Goal: Task Accomplishment & Management: Use online tool/utility

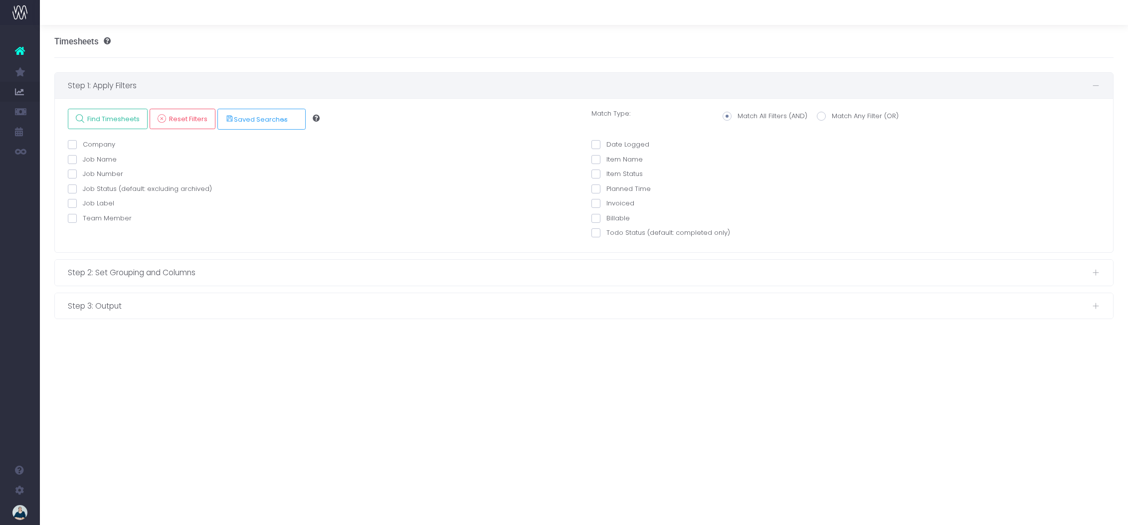
click at [71, 220] on span at bounding box center [72, 218] width 9 height 9
click at [83, 220] on input "Team Member" at bounding box center [86, 216] width 6 height 6
checkbox input "true"
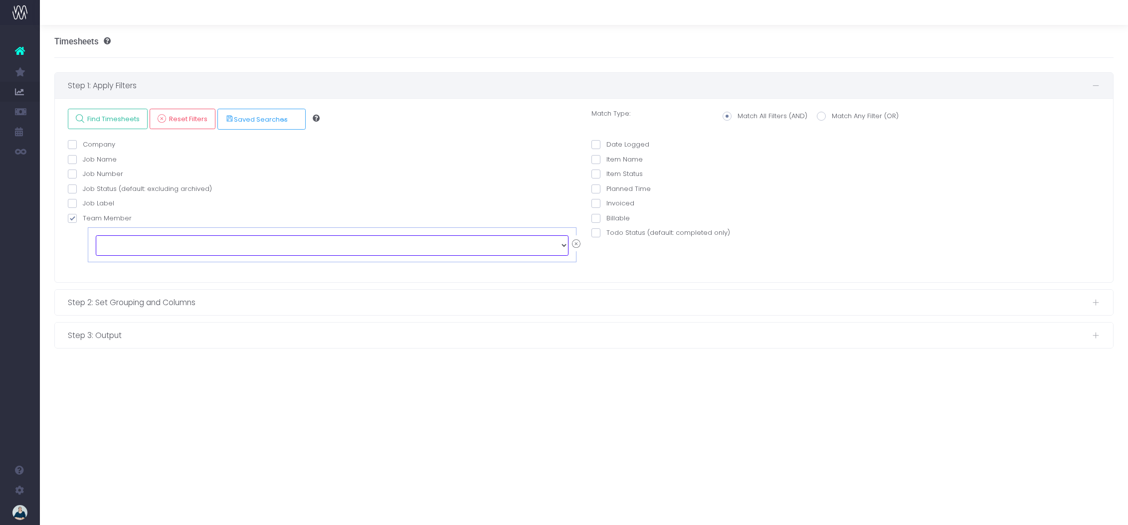
click at [145, 247] on select "echo " "; [PERSON_NAME] [PERSON_NAME] [PERSON_NAME] [PERSON_NAME] [PERSON_NAME]…" at bounding box center [332, 245] width 473 height 20
select select "130395"
click at [594, 145] on span at bounding box center [595, 144] width 9 height 9
click at [606, 145] on input "Date Logged" at bounding box center [609, 143] width 6 height 6
checkbox input "true"
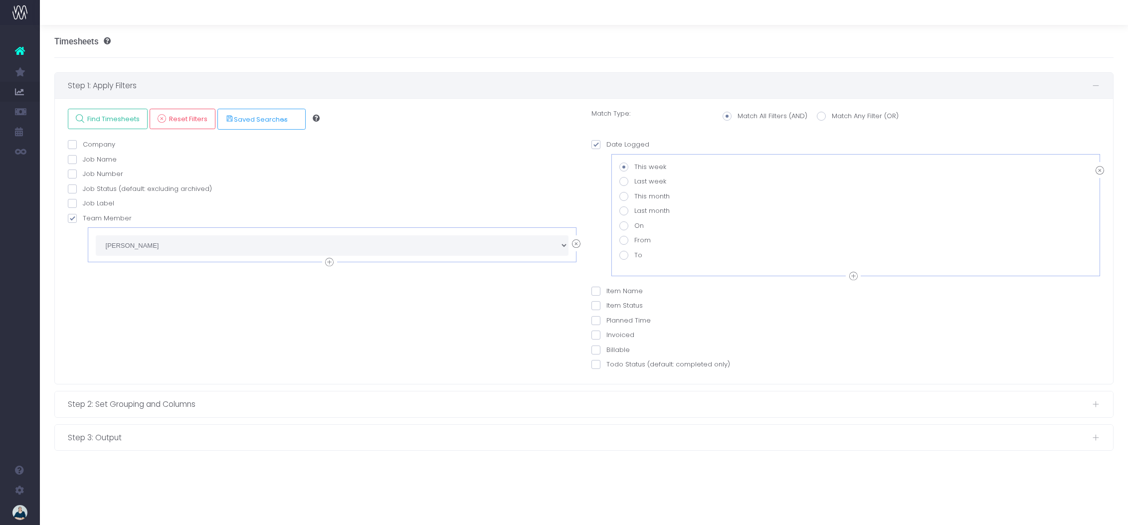
click at [626, 239] on span at bounding box center [623, 240] width 9 height 9
click at [634, 239] on input "From" at bounding box center [637, 238] width 6 height 6
radio input "true"
click at [624, 195] on span at bounding box center [623, 196] width 9 height 9
click at [634, 195] on input "This month" at bounding box center [637, 195] width 6 height 6
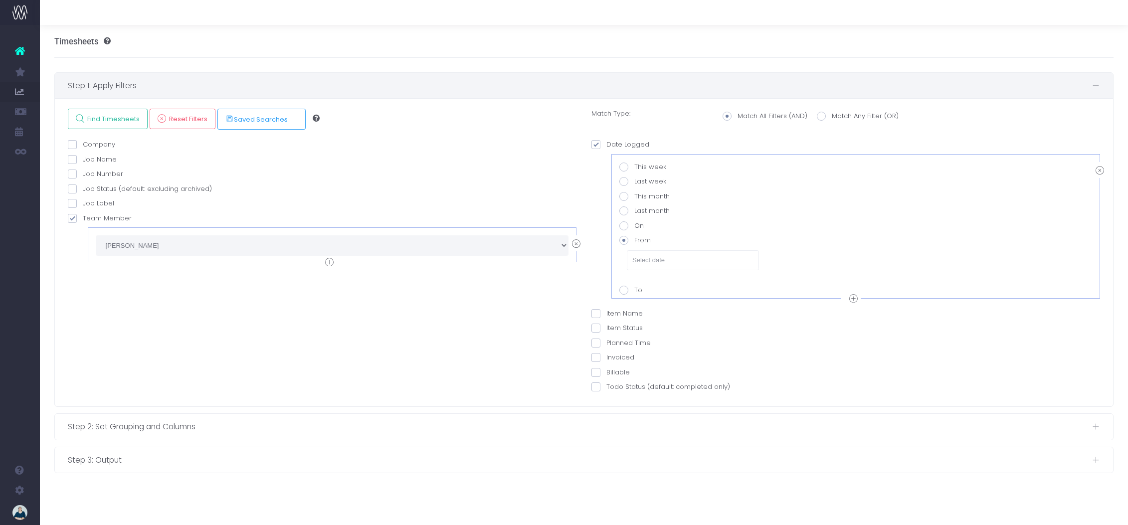
radio input "true"
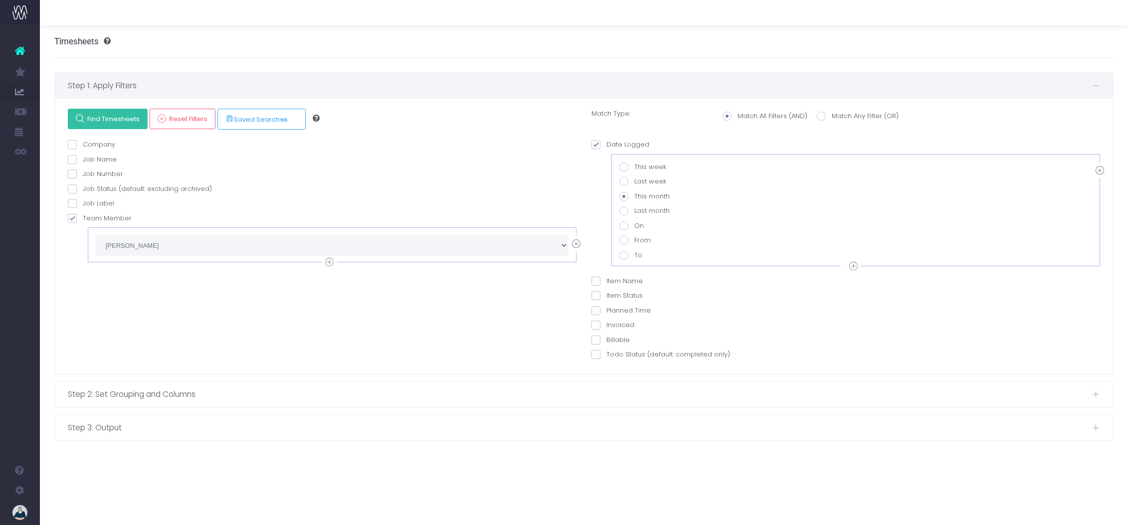
click at [122, 119] on span "Find Timesheets" at bounding box center [112, 119] width 56 height 8
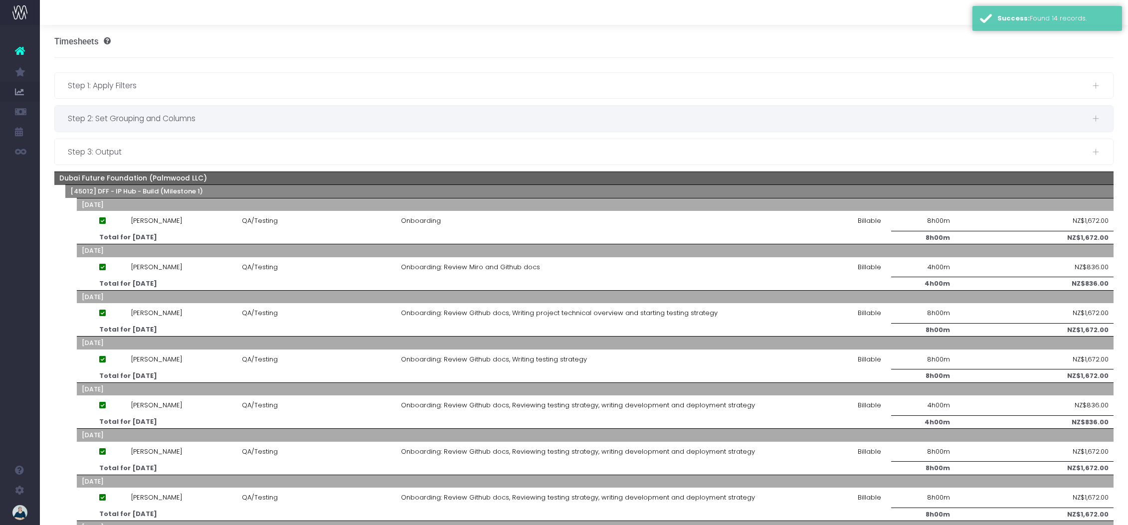
click at [185, 125] on div "Step 2: Set Grouping and Columns" at bounding box center [584, 118] width 1059 height 25
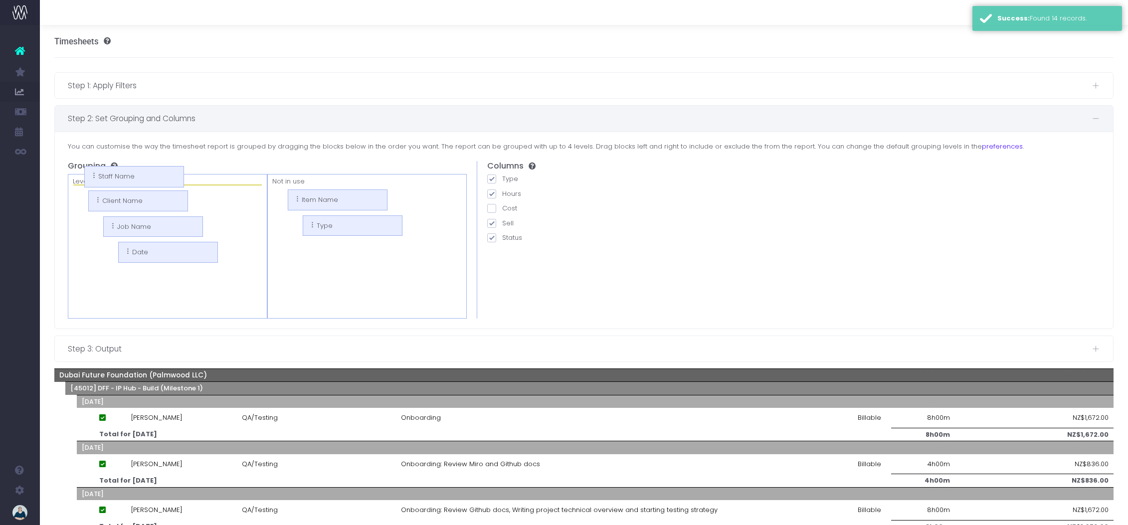
drag, startPoint x: 296, startPoint y: 199, endPoint x: 121, endPoint y: 177, distance: 176.0
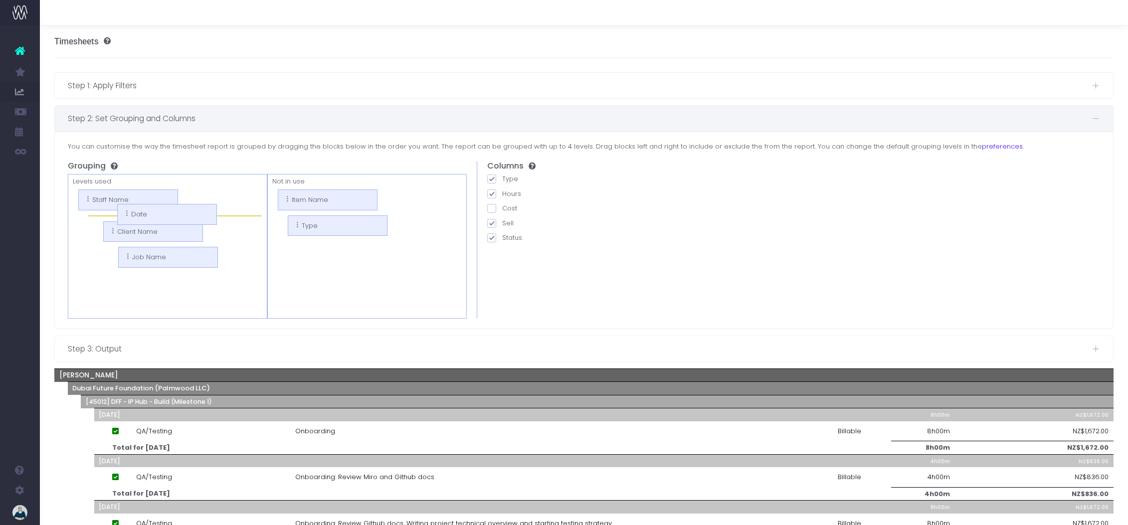
drag, startPoint x: 137, startPoint y: 277, endPoint x: 121, endPoint y: 213, distance: 66.3
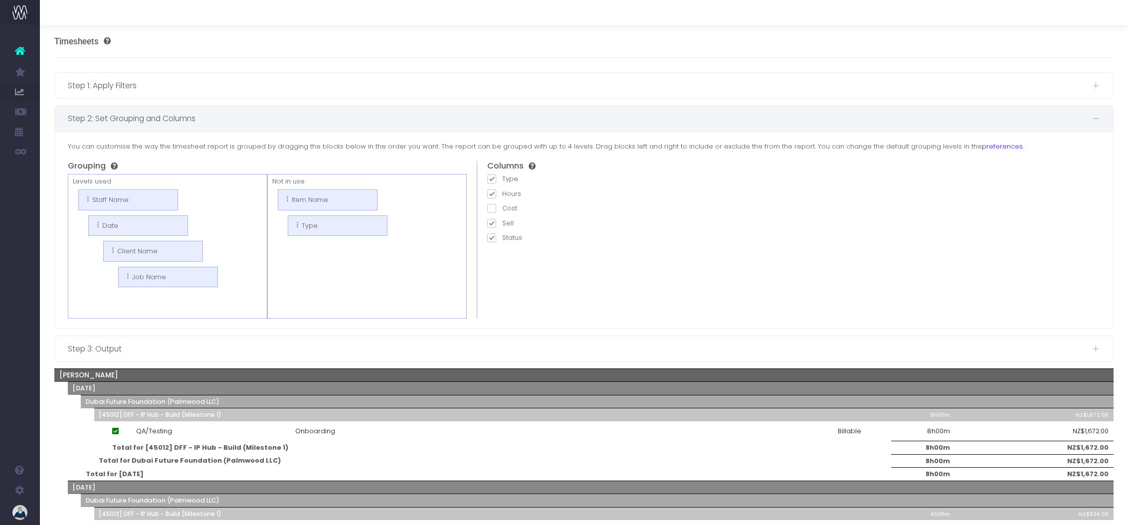
click at [492, 223] on span at bounding box center [491, 223] width 9 height 9
click at [502, 223] on input "Sell" at bounding box center [505, 221] width 6 height 6
checkbox input "false"
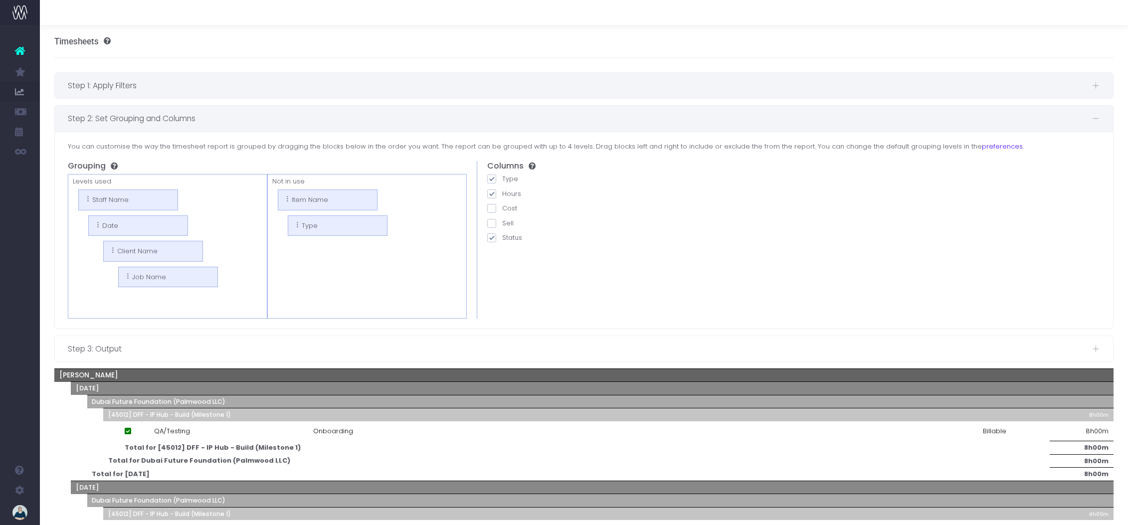
click at [239, 92] on div "Step 1: Apply Filters" at bounding box center [584, 85] width 1059 height 25
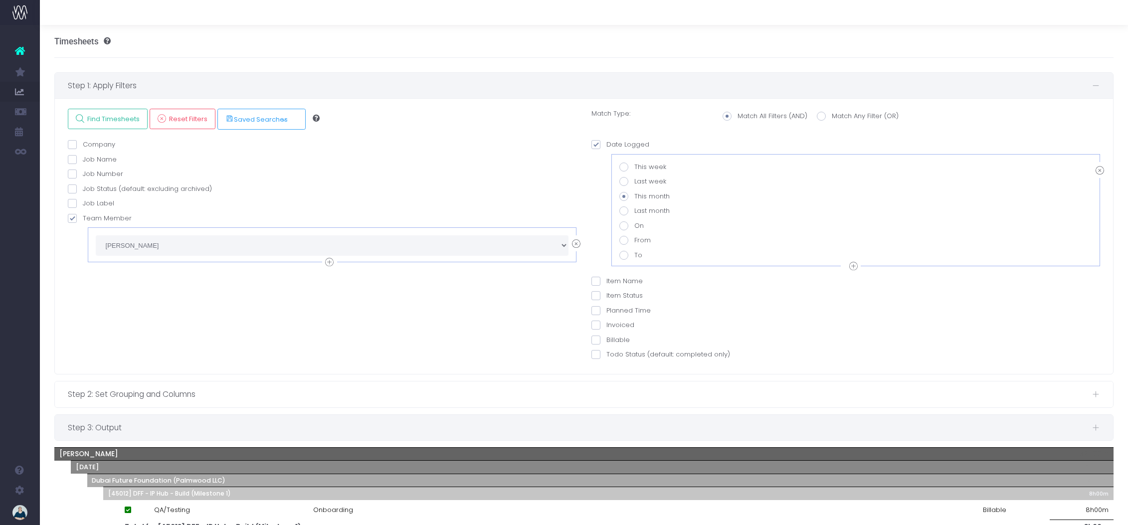
click at [203, 429] on span "Step 3: Output" at bounding box center [580, 427] width 1024 height 12
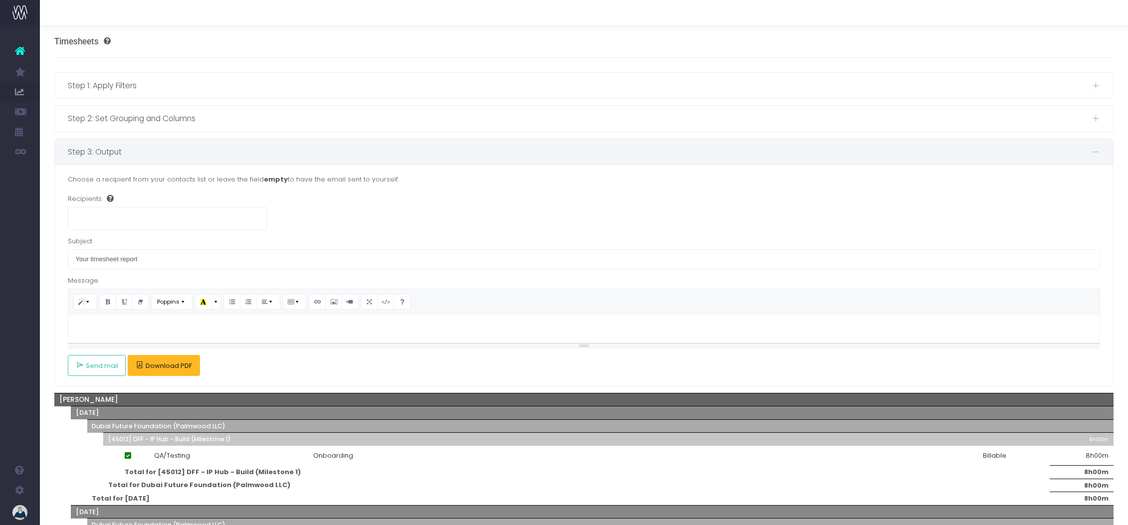
click at [164, 366] on span "Download PDF" at bounding box center [169, 366] width 46 height 8
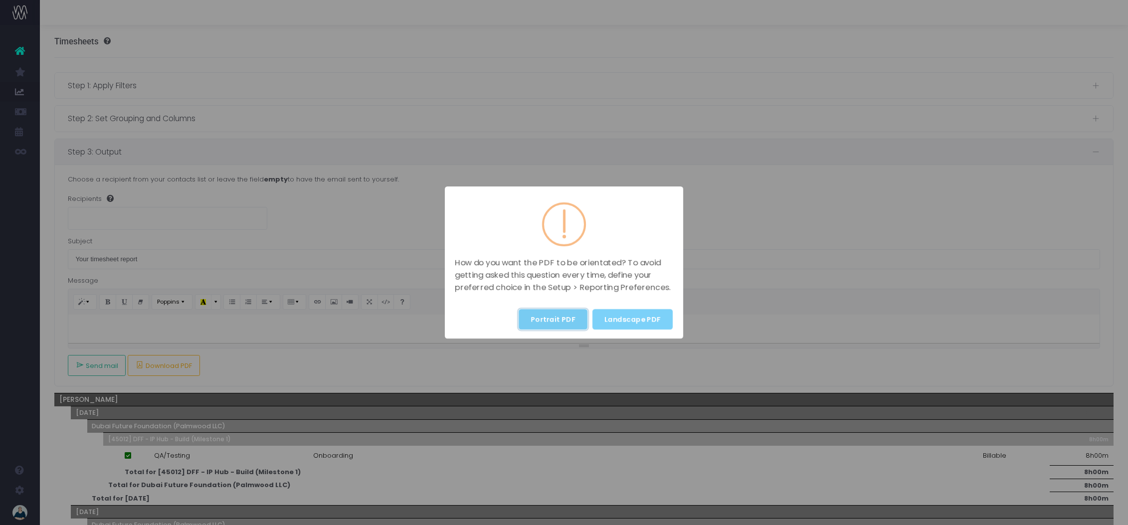
click at [541, 319] on button "Portrait PDF" at bounding box center [553, 319] width 69 height 20
